Goal: Information Seeking & Learning: Find specific page/section

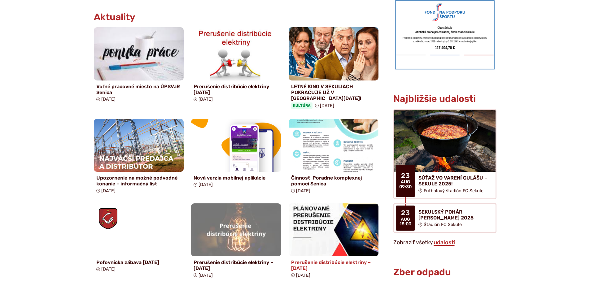
scroll to position [310, 0]
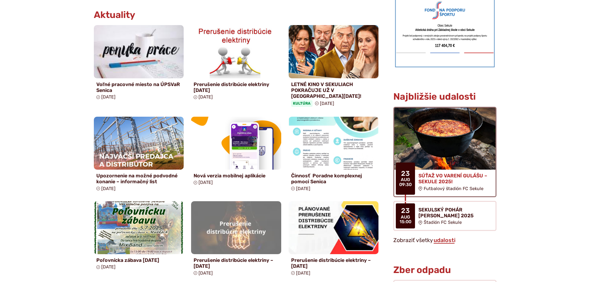
click at [439, 173] on h4 "SÚŤAŽ VO VARENÍ GULÁŠU – SEKULE 2025!" at bounding box center [454, 179] width 72 height 12
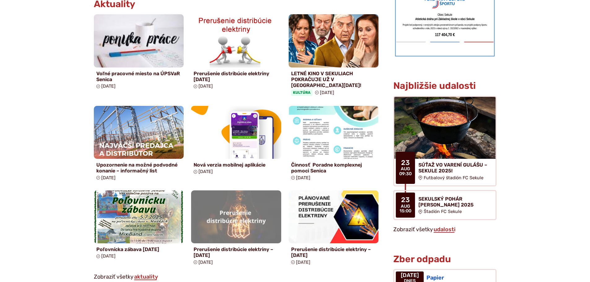
scroll to position [341, 0]
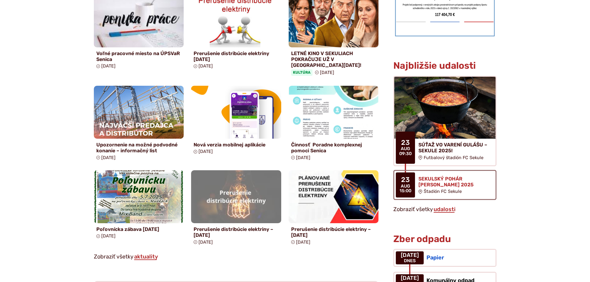
click at [432, 171] on figure at bounding box center [444, 185] width 103 height 30
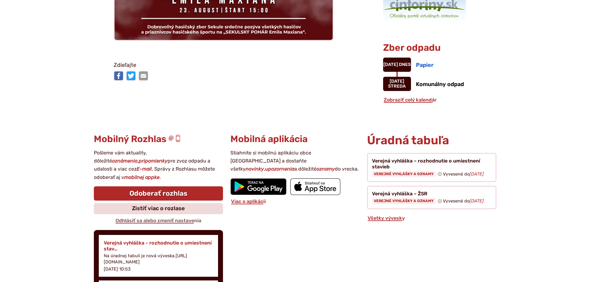
click at [119, 256] on p "Na úradnej tabuli je nová výveska.[URL][DOMAIN_NAME]" at bounding box center [158, 259] width 109 height 12
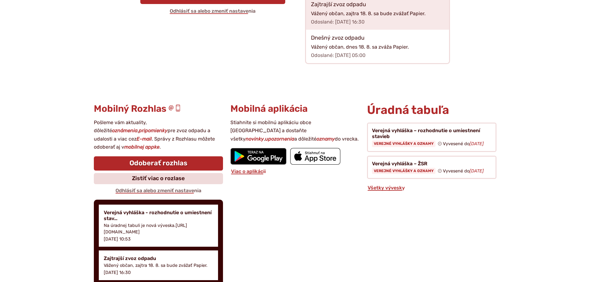
scroll to position [186, 0]
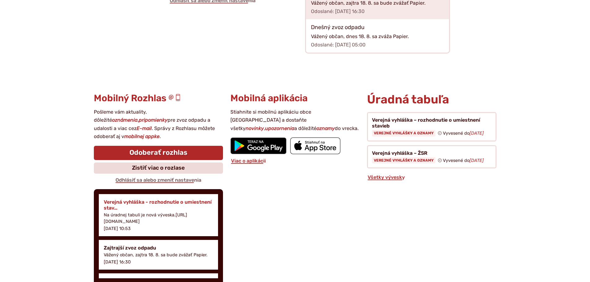
click at [128, 203] on h4 "Verejná vyhláška - rozhodnutie o umiestnení stav…" at bounding box center [158, 205] width 109 height 12
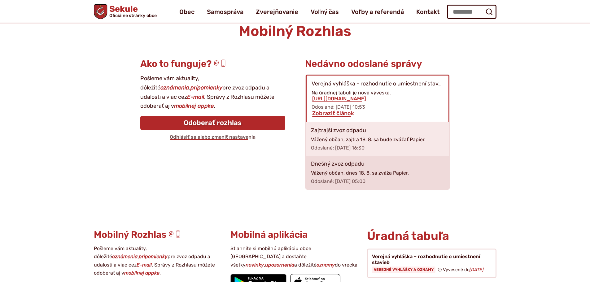
scroll to position [31, 0]
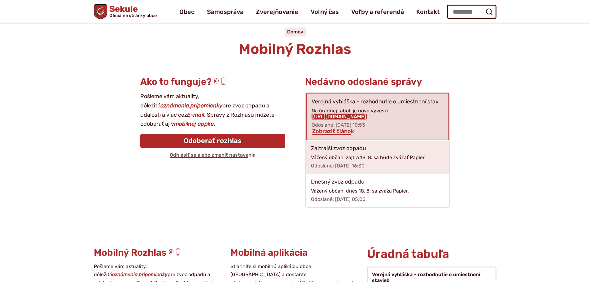
click at [342, 115] on link "[URL][DOMAIN_NAME]" at bounding box center [338, 117] width 55 height 6
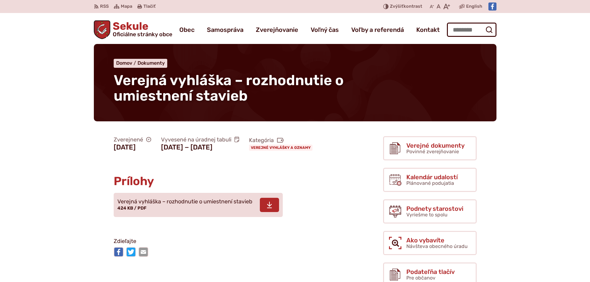
click at [180, 214] on span "Verejná vyhláška – rozhodnutie o umiestnení stavieb 424 KB / PDF" at bounding box center [184, 204] width 135 height 17
